Goal: Entertainment & Leisure: Browse casually

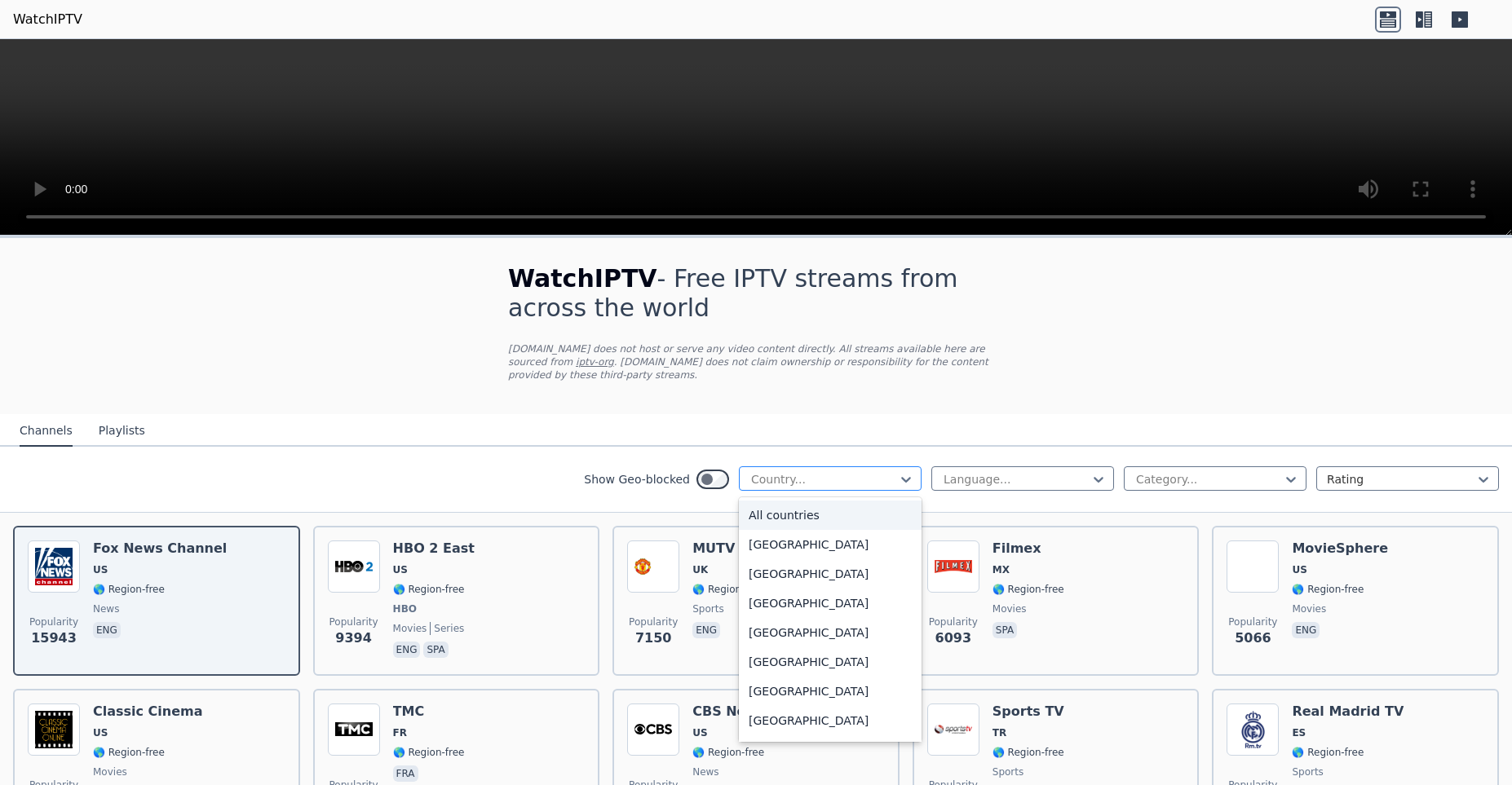
click at [815, 472] on div at bounding box center [823, 479] width 148 height 16
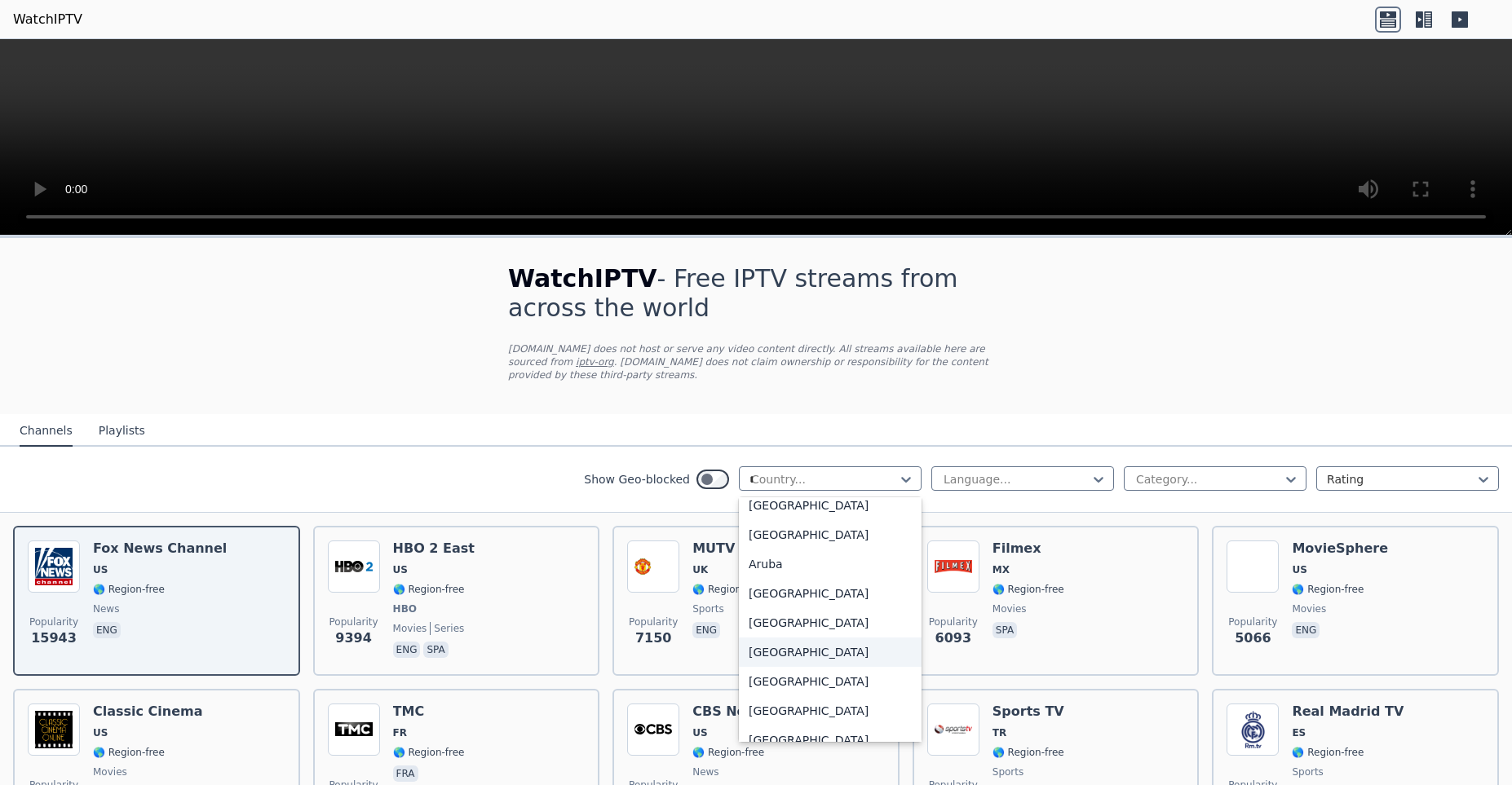
scroll to position [157, 0]
type input "**"
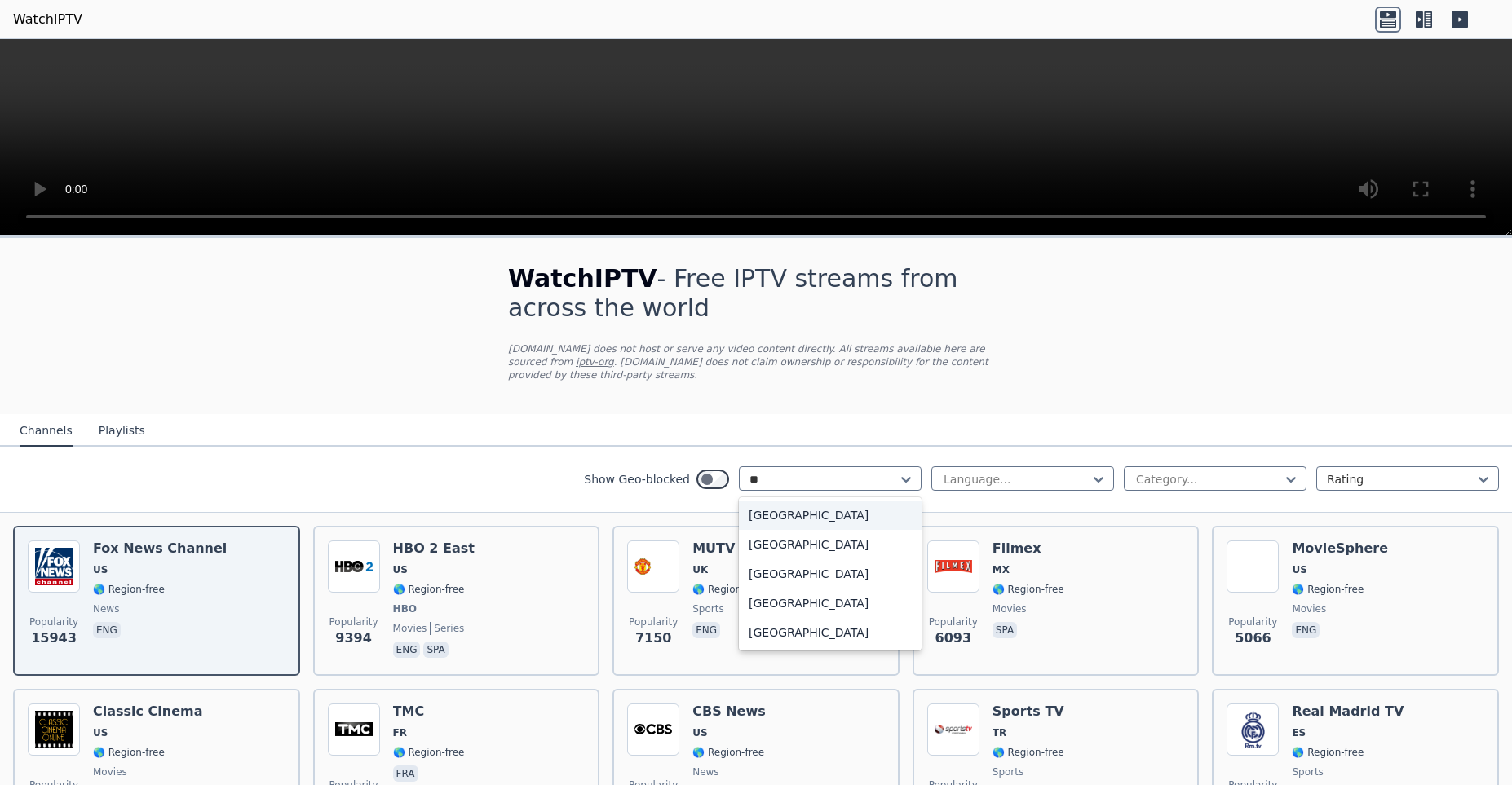
scroll to position [0, 0]
click at [769, 594] on div "[GEOGRAPHIC_DATA]" at bounding box center [830, 604] width 182 height 30
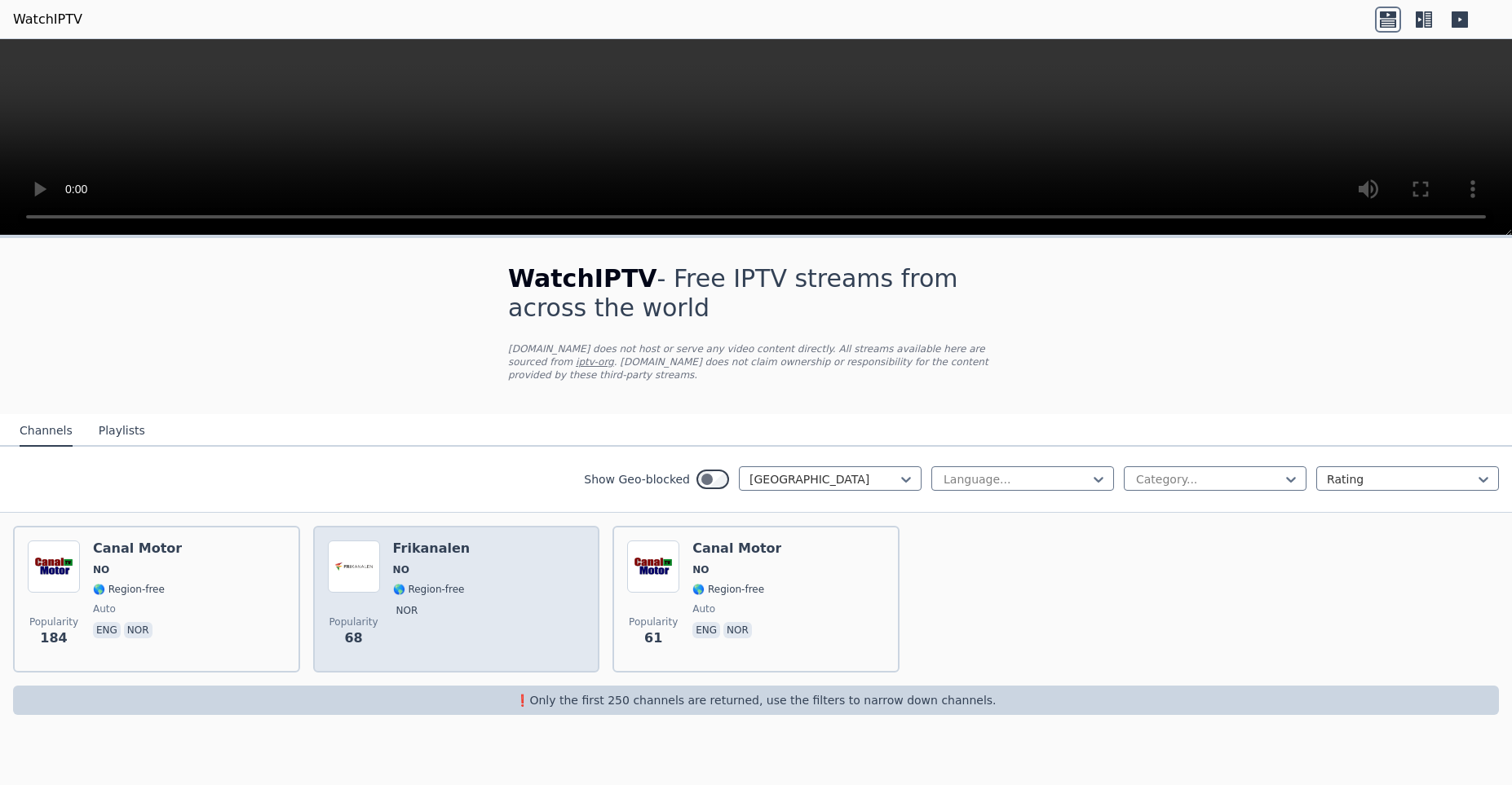
click at [459, 548] on div "Frikanalen NO 🌎 Region-free nor" at bounding box center [431, 599] width 78 height 117
click at [406, 610] on div "Frikanalen NO 🌎 Region-free nor" at bounding box center [431, 599] width 78 height 117
click at [374, 573] on img at bounding box center [353, 566] width 52 height 52
click at [433, 583] on span "🌎 Region-free" at bounding box center [428, 590] width 72 height 13
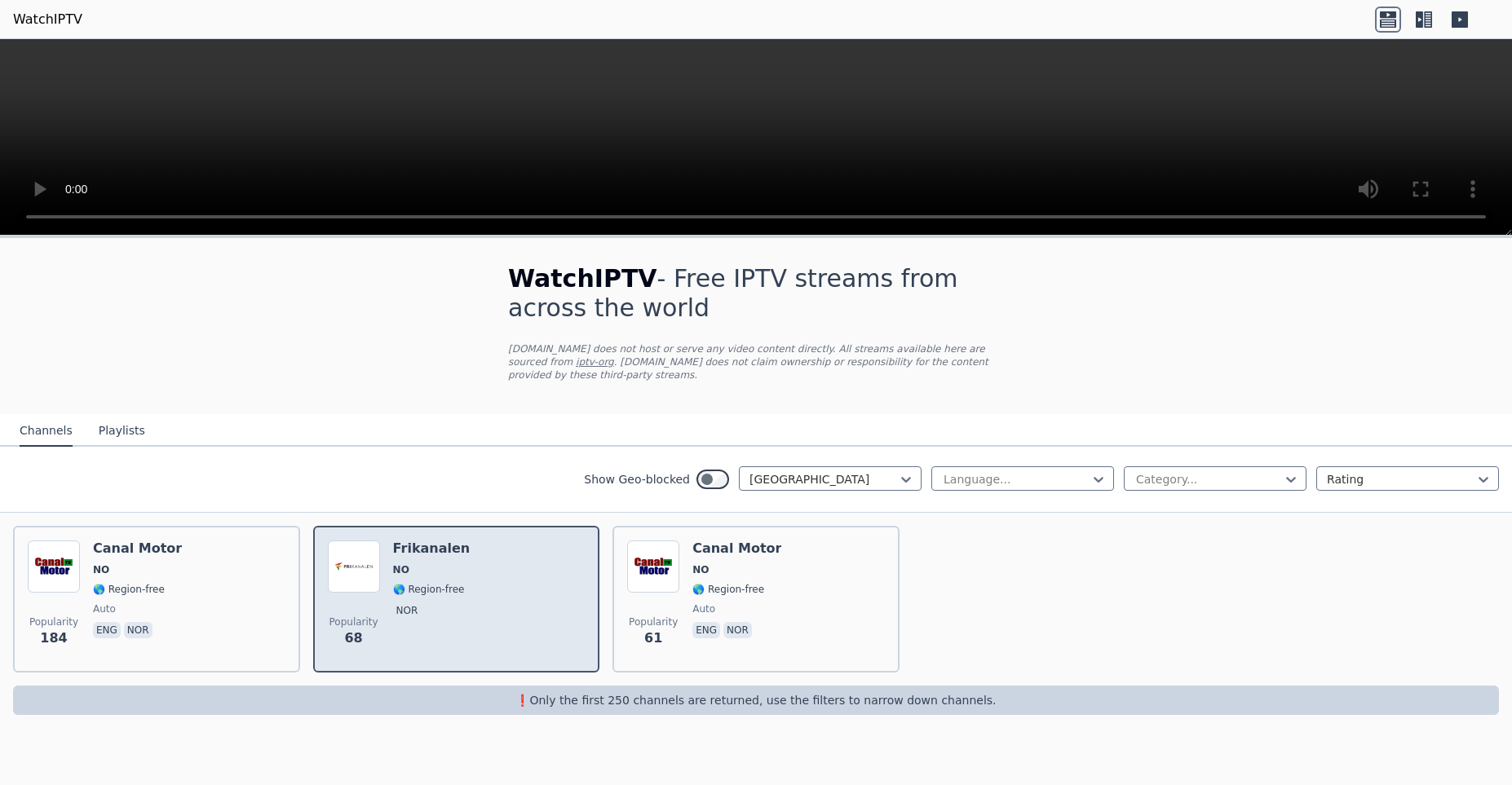
click at [492, 605] on div "Popularity 68 Frikanalen NO 🌎 Region-free nor" at bounding box center [456, 599] width 257 height 117
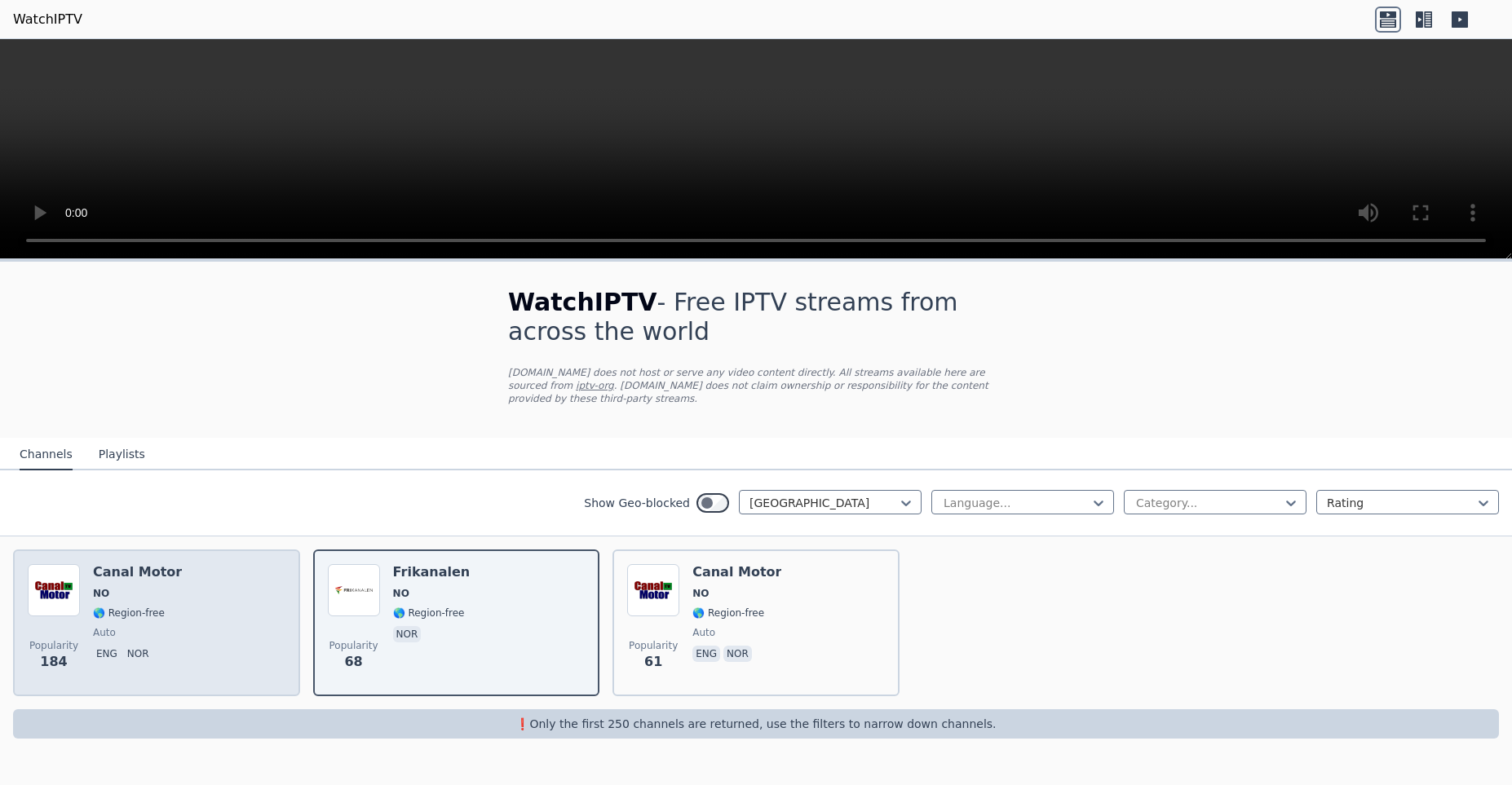
click at [206, 585] on div "Popularity 184 Canal Motor NO 🌎 Region-free auto eng nor" at bounding box center [157, 623] width 257 height 117
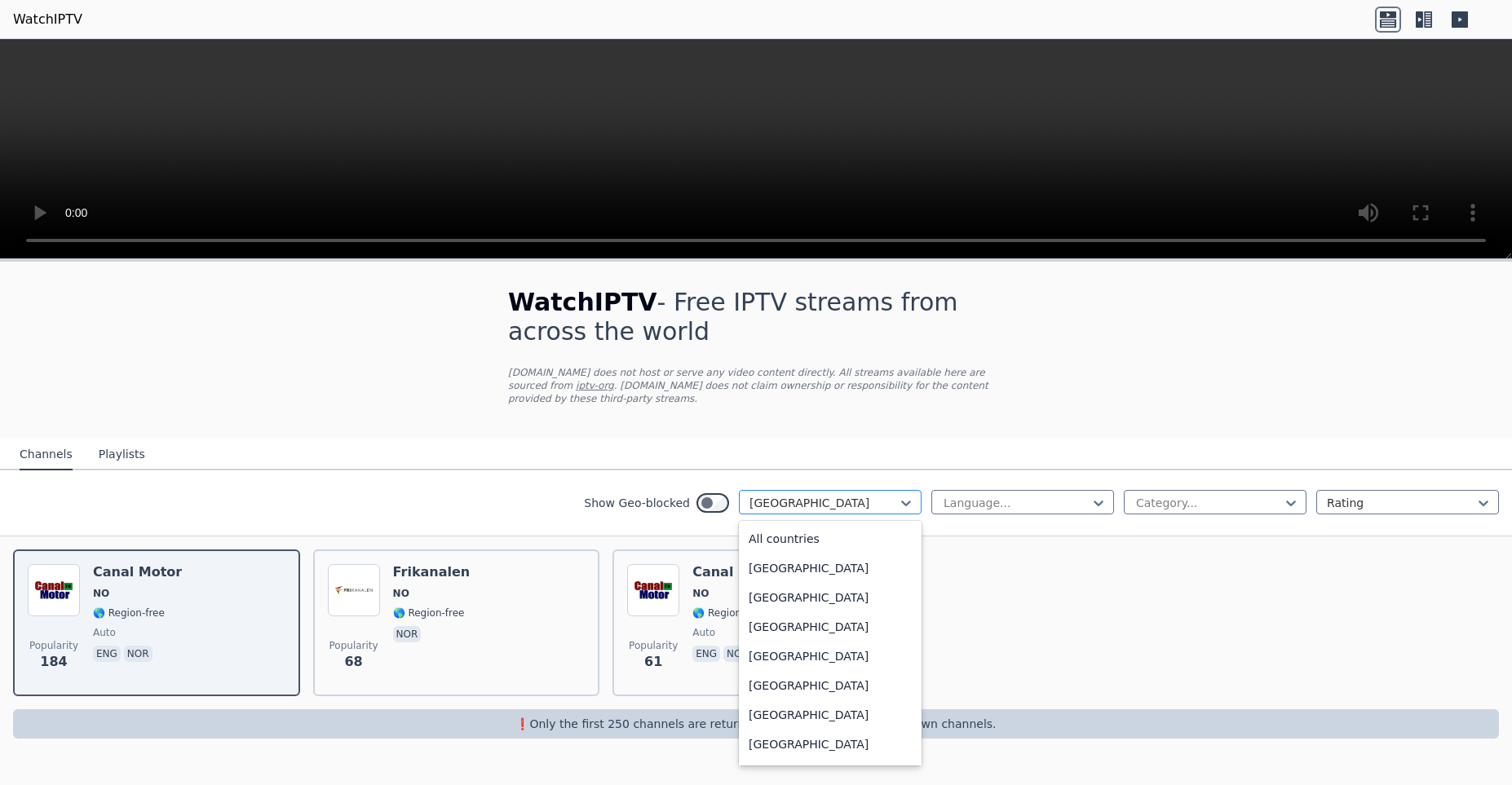
click at [832, 495] on div at bounding box center [823, 503] width 148 height 16
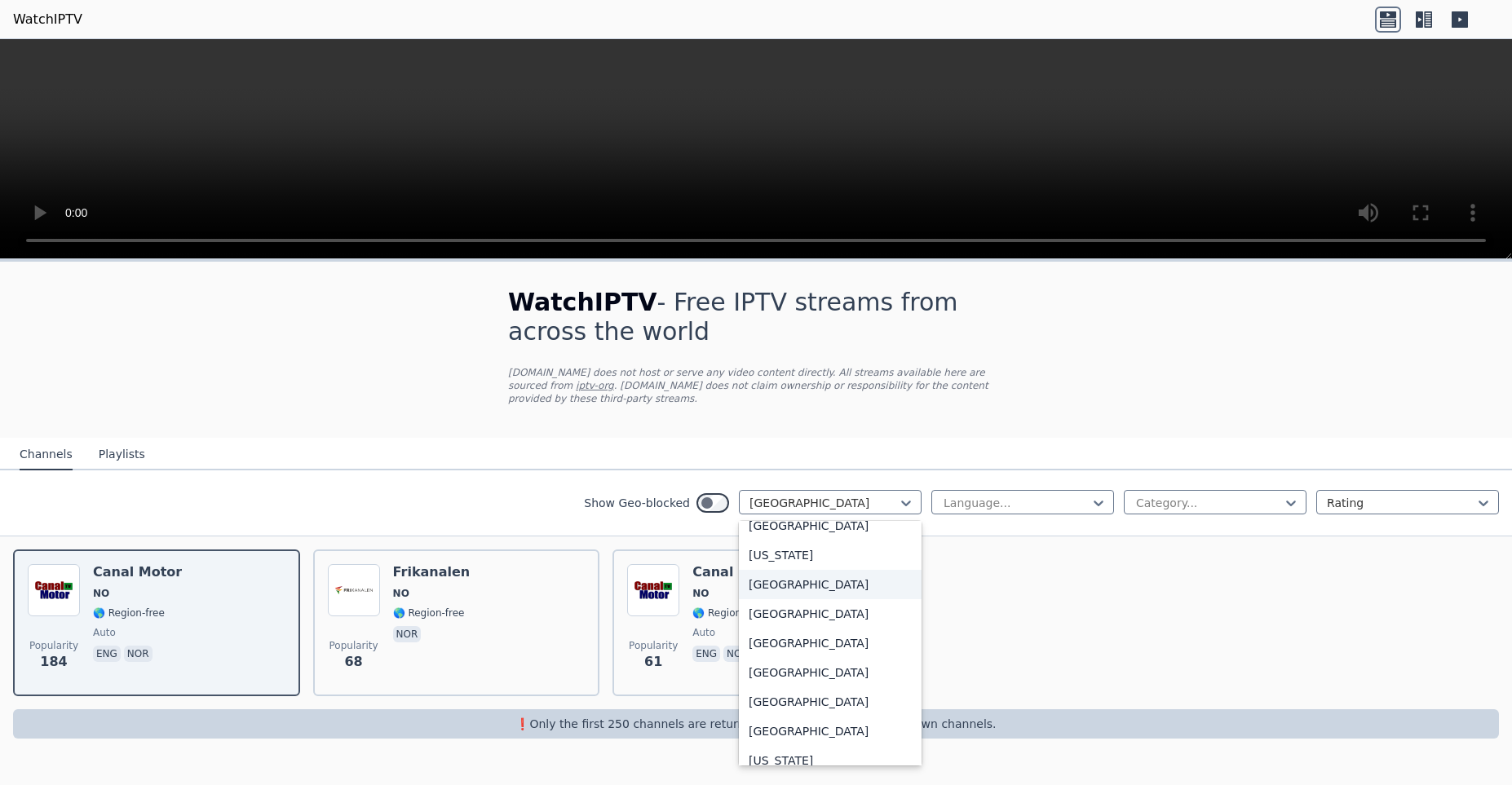
click at [818, 590] on div "[GEOGRAPHIC_DATA]" at bounding box center [830, 585] width 182 height 30
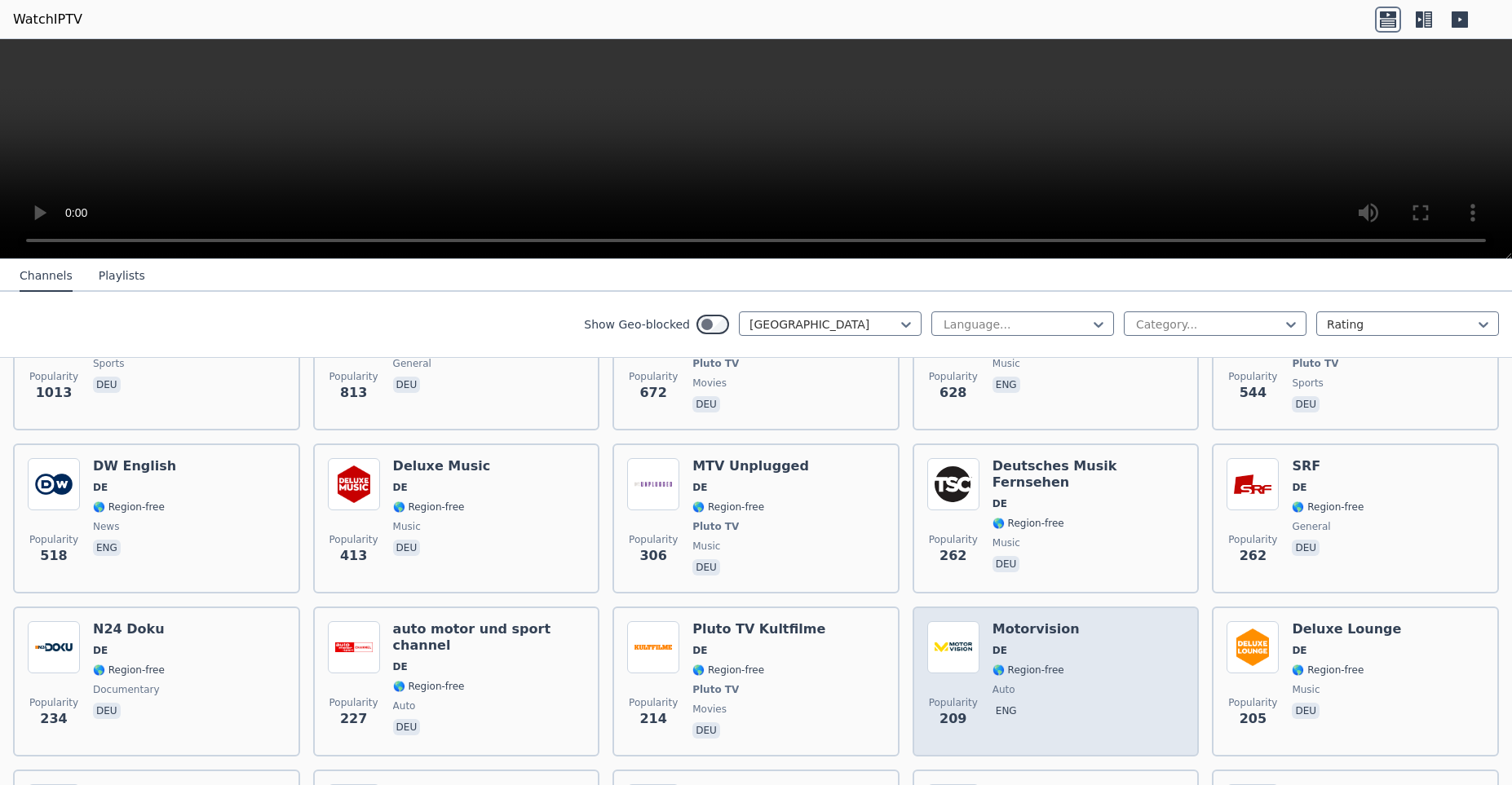
scroll to position [372, 0]
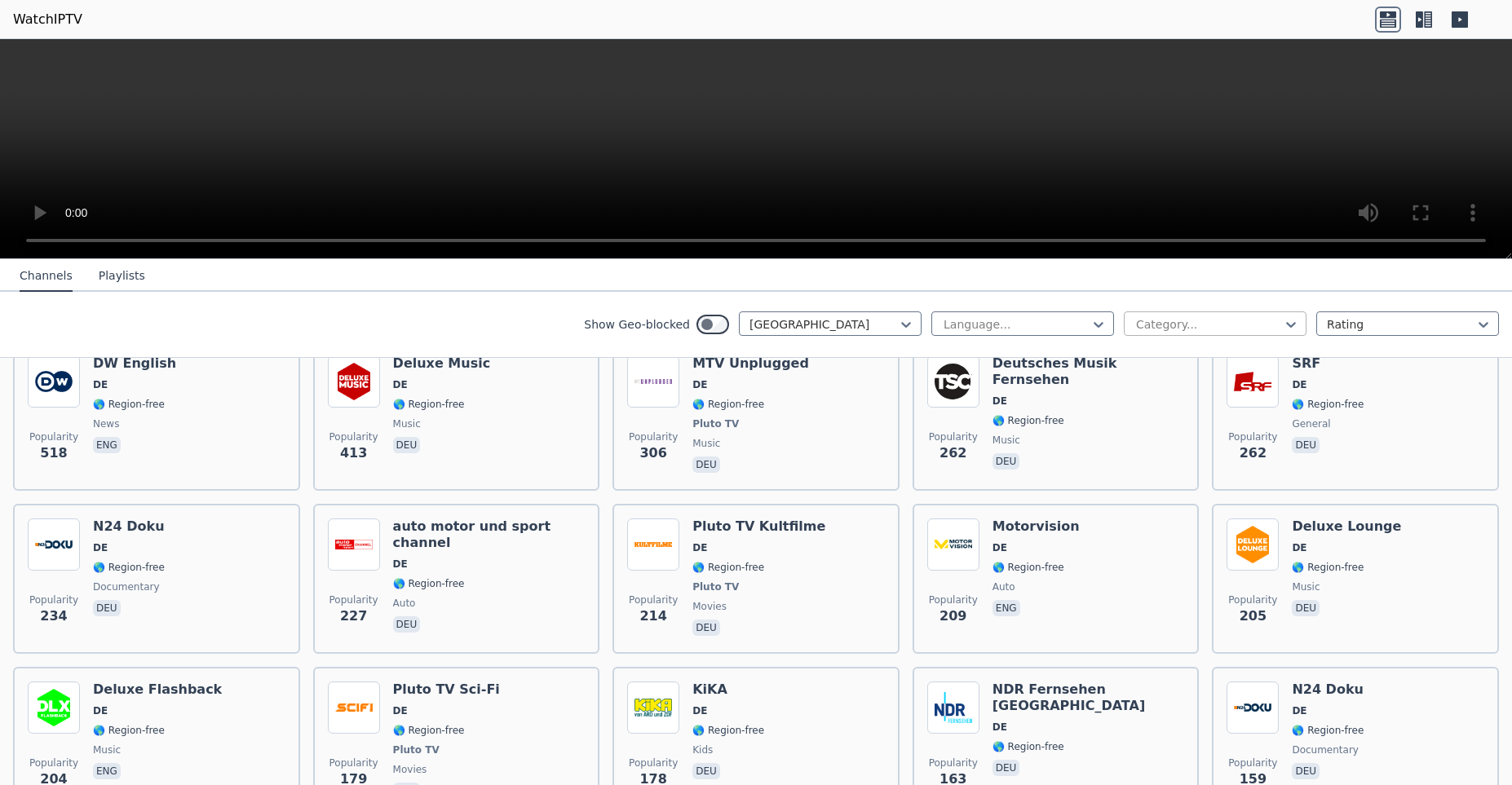
click at [1213, 327] on div at bounding box center [1208, 325] width 148 height 16
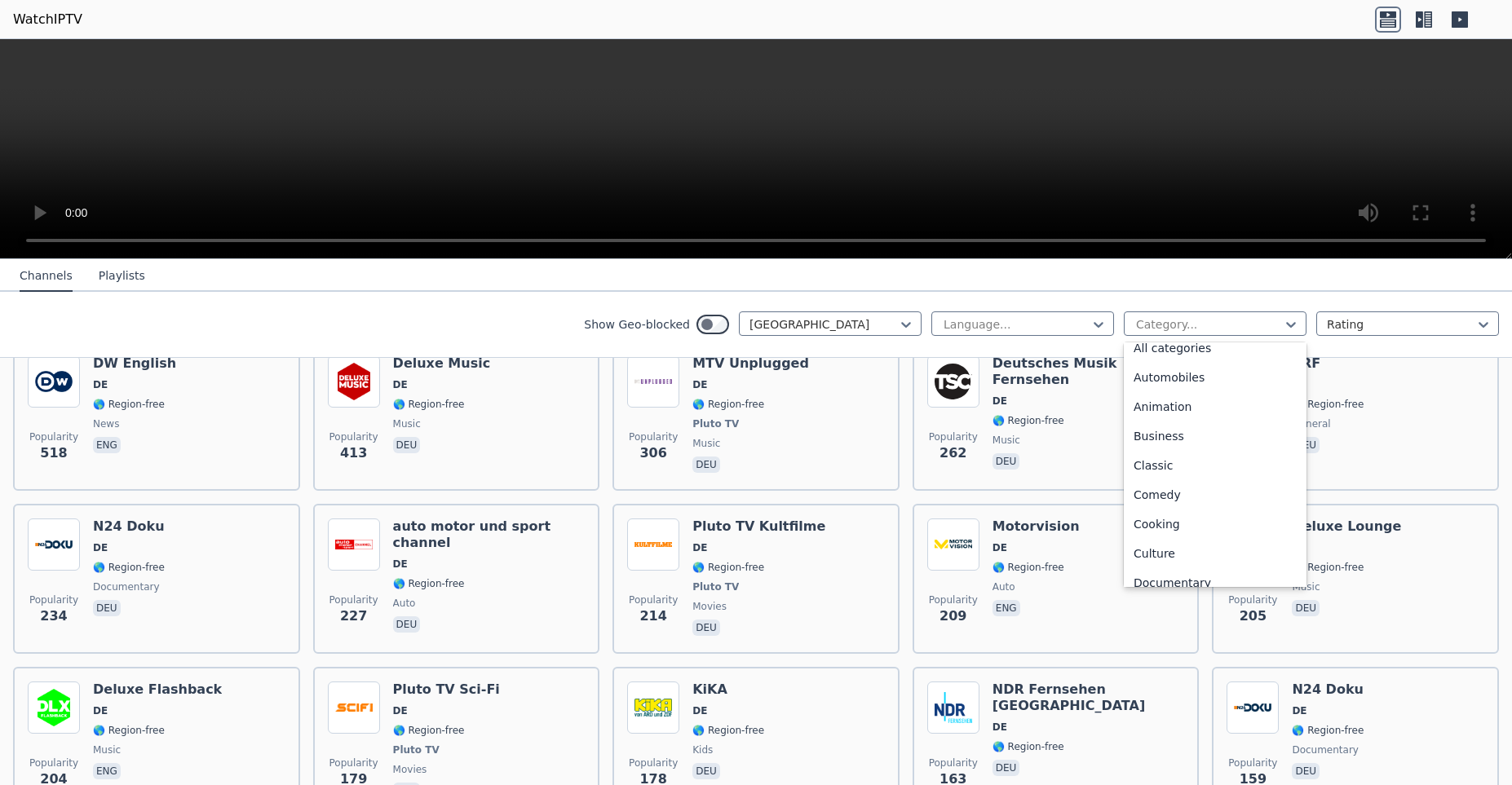
scroll to position [0, 0]
click at [1201, 363] on div "All categories" at bounding box center [1214, 360] width 182 height 30
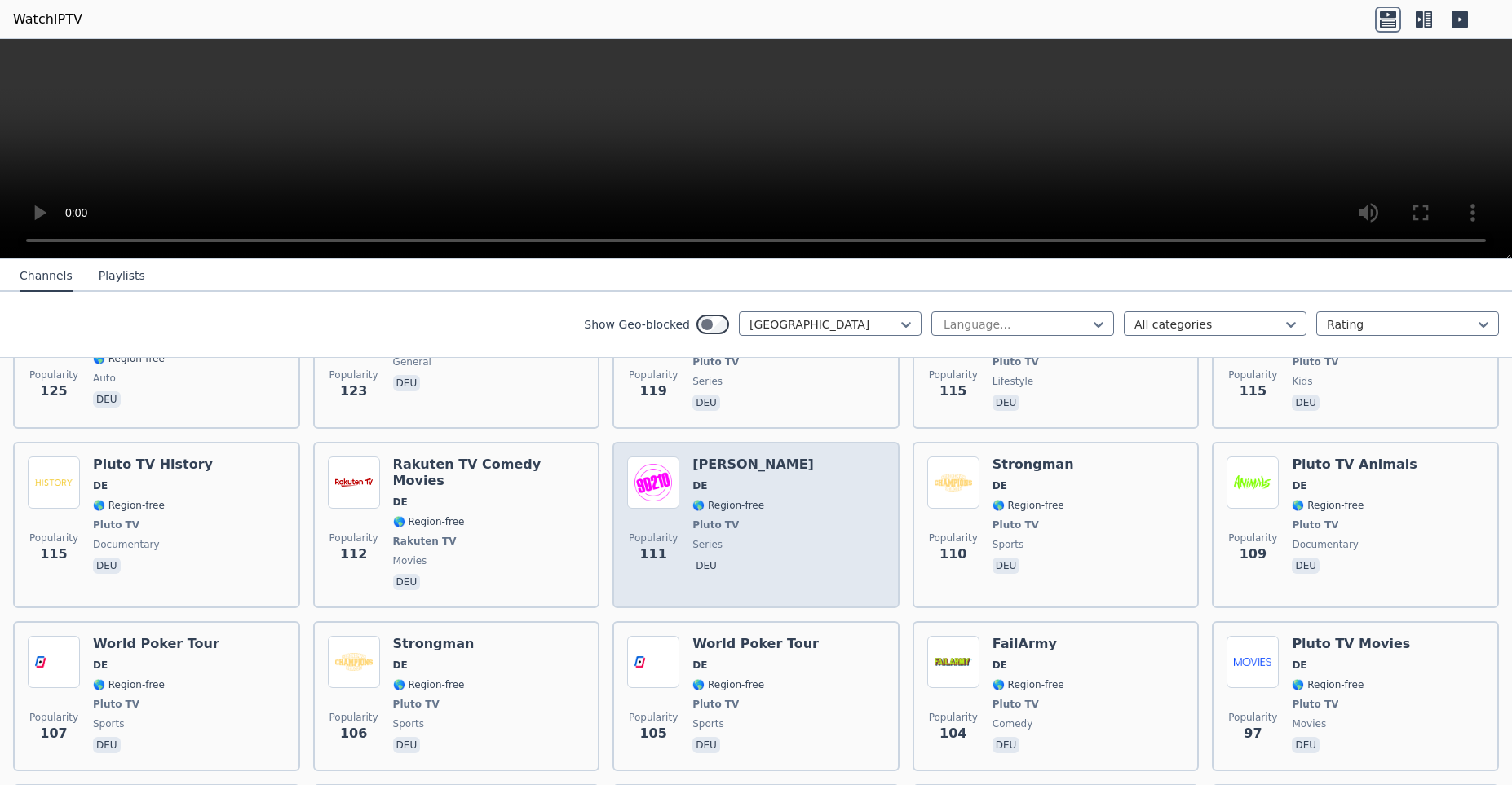
scroll to position [1301, 0]
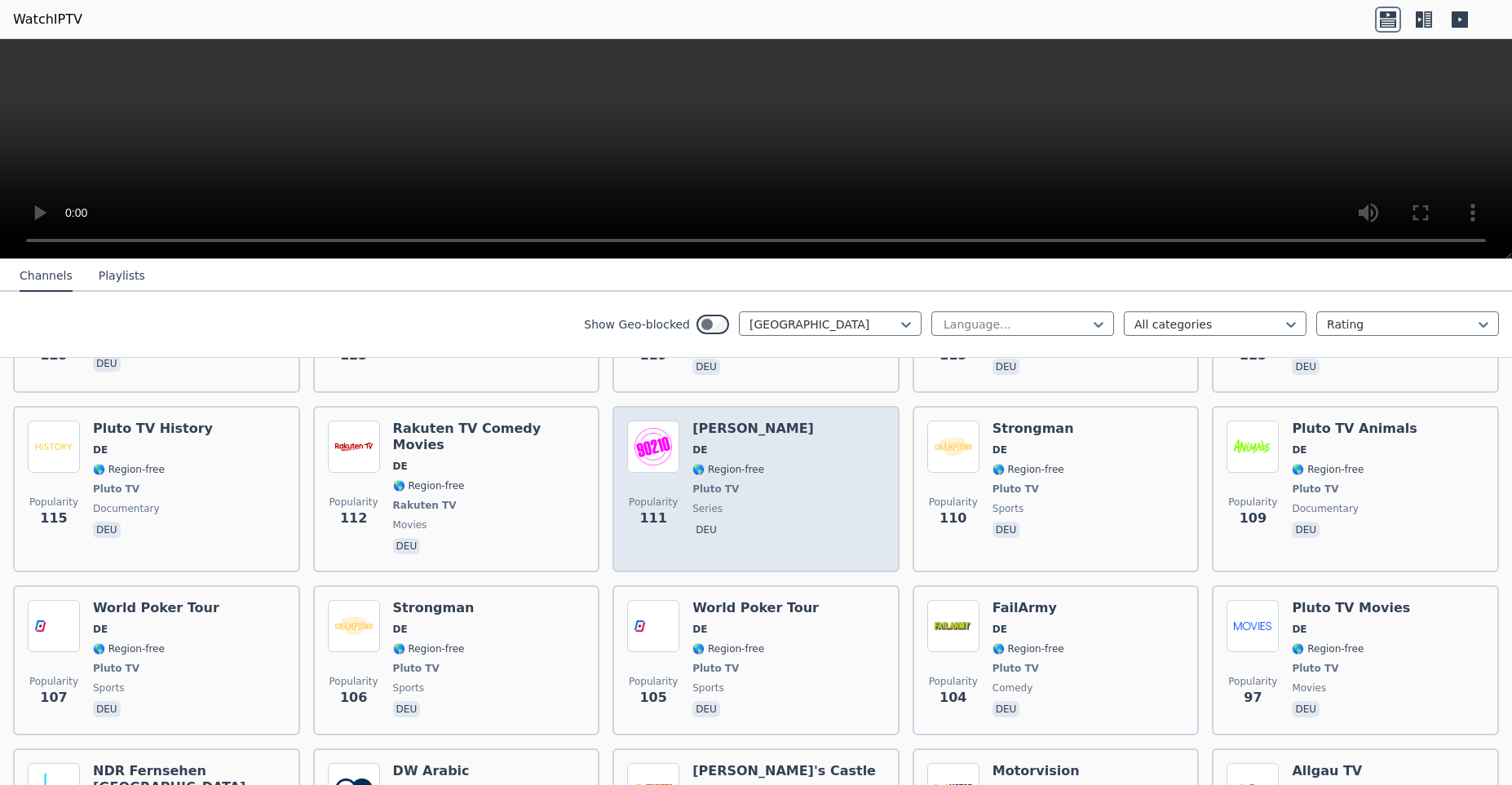
click at [793, 444] on span "DE" at bounding box center [752, 450] width 121 height 13
